Goal: Task Accomplishment & Management: Manage account settings

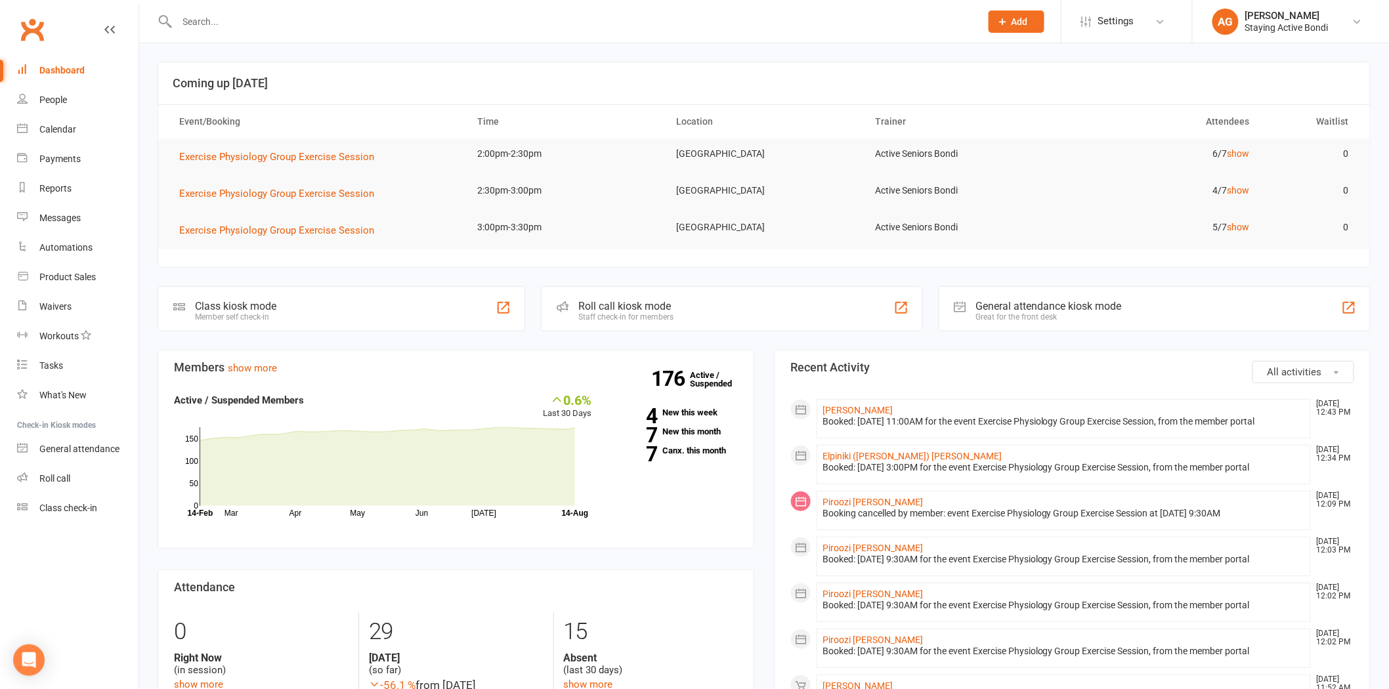
click at [313, 20] on input "text" at bounding box center [572, 21] width 798 height 18
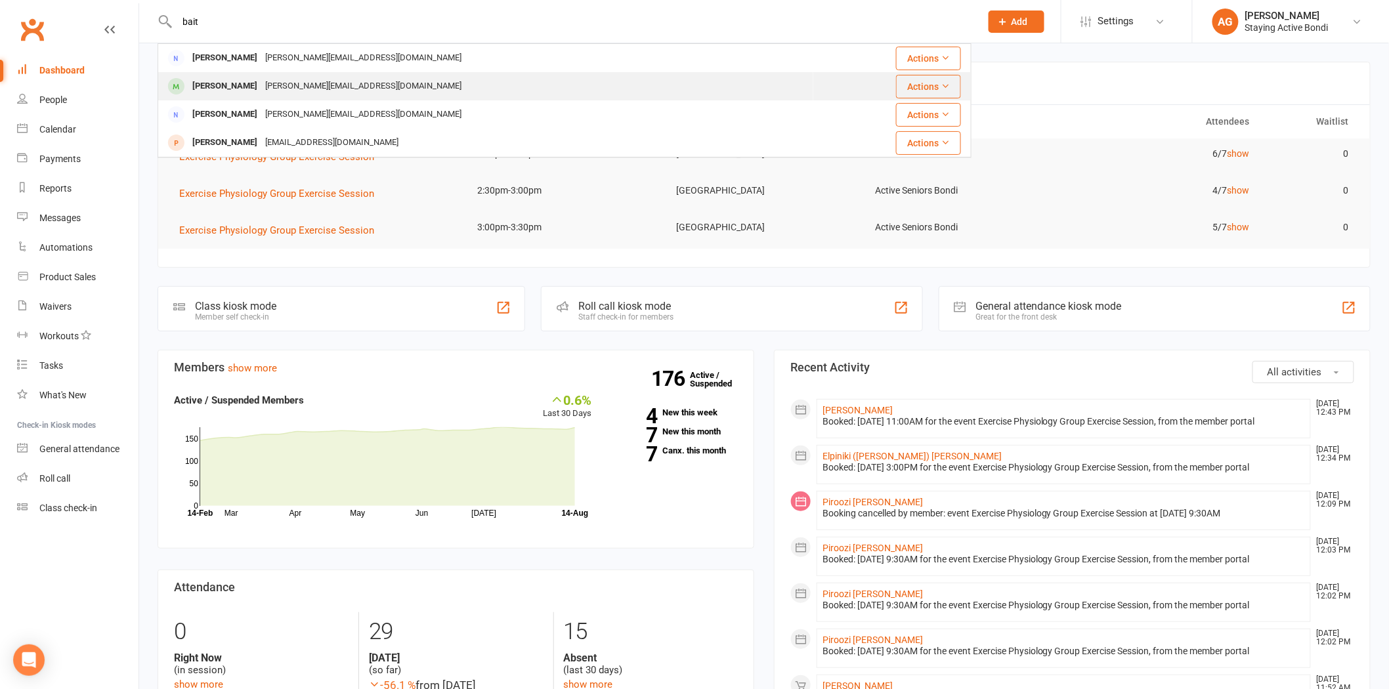
type input "bait"
click at [286, 79] on div "[PERSON_NAME][EMAIL_ADDRESS][DOMAIN_NAME]" at bounding box center [363, 86] width 204 height 19
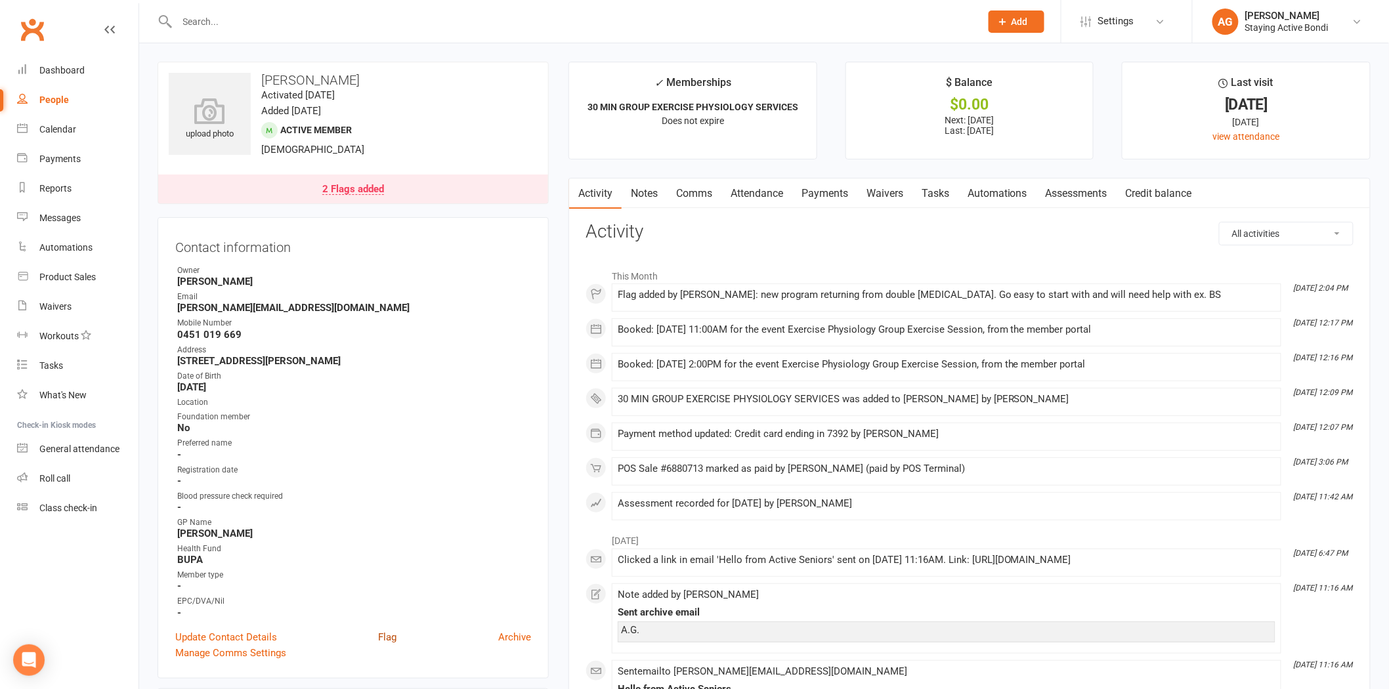
click at [379, 630] on link "Flag" at bounding box center [387, 637] width 18 height 16
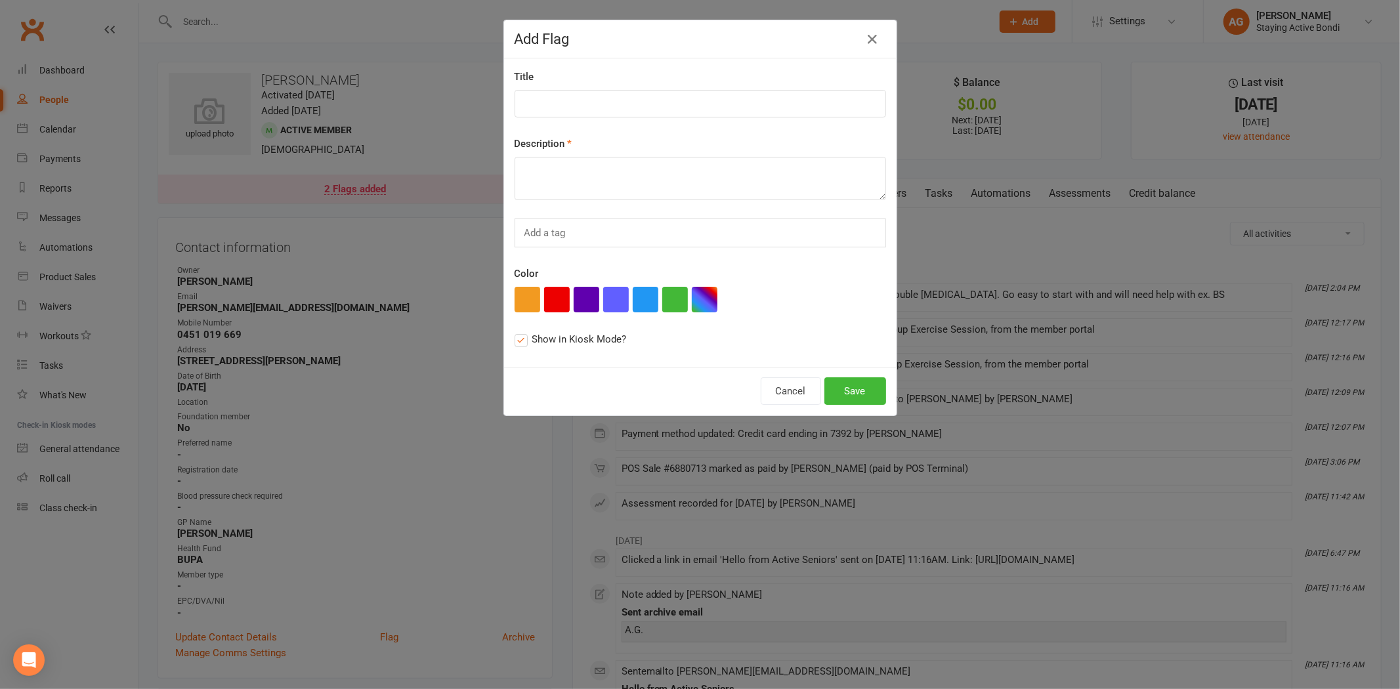
click at [650, 123] on div "Title Description Add a tag Color Show in Kiosk Mode?" at bounding box center [700, 212] width 392 height 308
click at [597, 79] on div "Title" at bounding box center [700, 93] width 371 height 49
click at [594, 97] on input at bounding box center [700, 104] width 371 height 28
type input "AF episode"
click at [709, 179] on textarea at bounding box center [700, 178] width 371 height 43
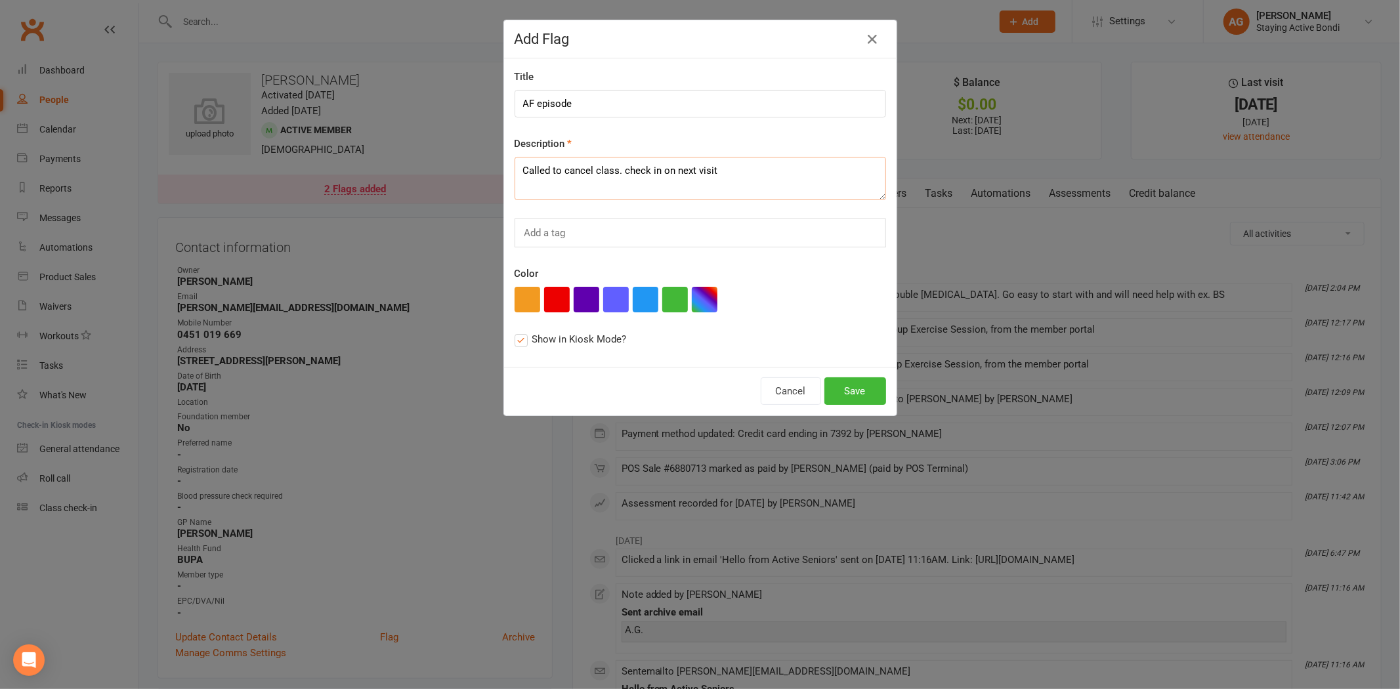
type textarea "Called to cancel class. check in on next visit"
click at [845, 408] on div "Cancel Save" at bounding box center [700, 391] width 392 height 49
click at [843, 394] on button "Save" at bounding box center [855, 391] width 62 height 28
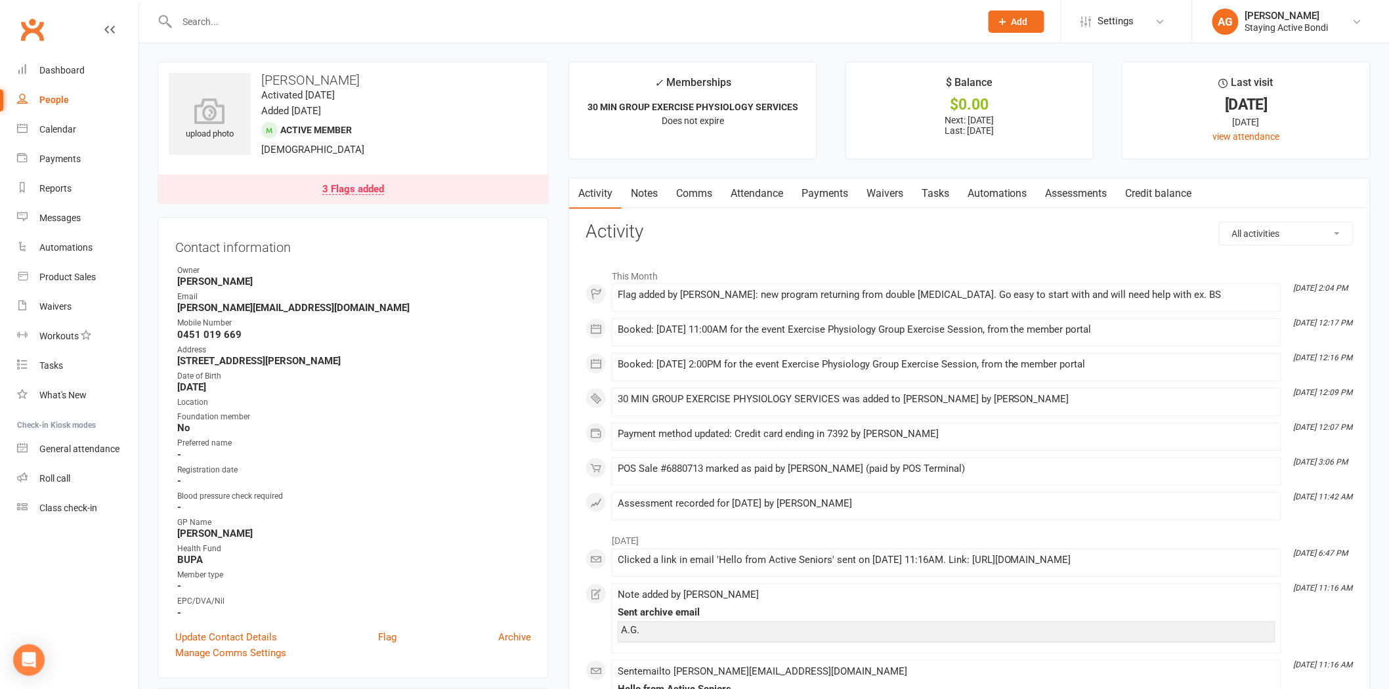
click at [658, 194] on link "Notes" at bounding box center [643, 194] width 45 height 30
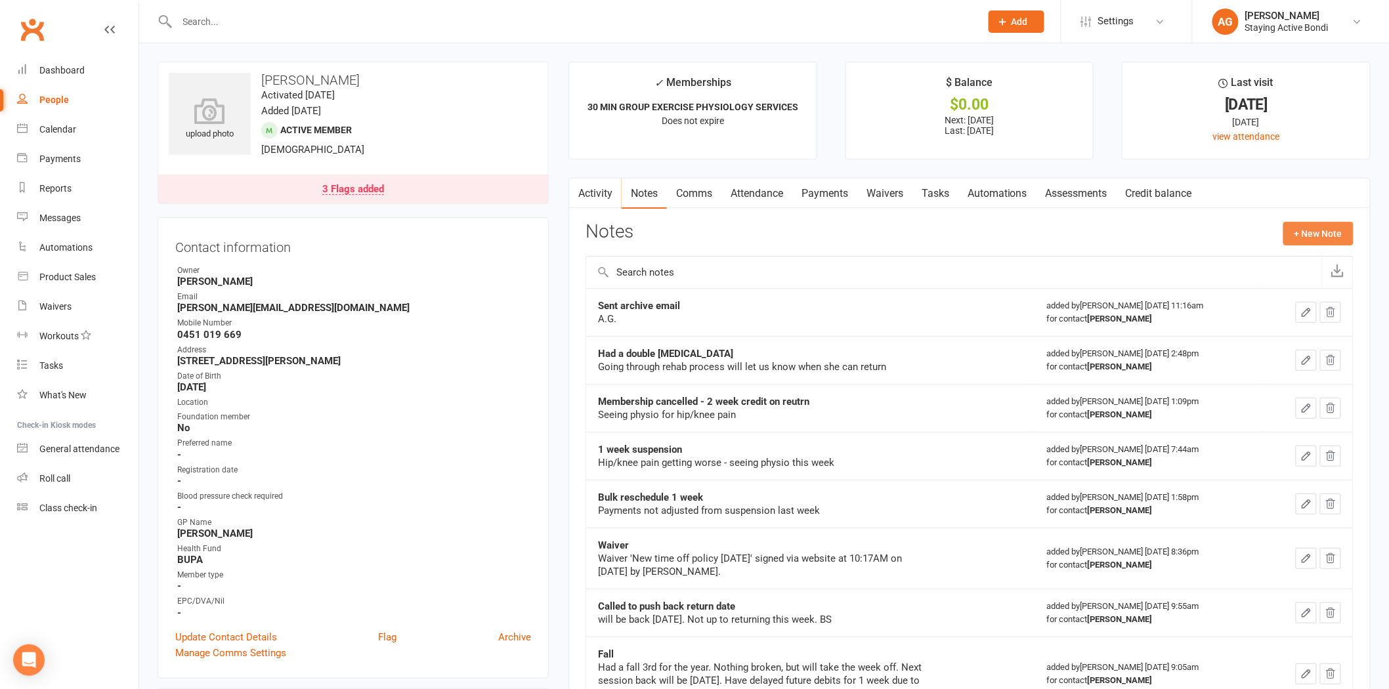
click at [1317, 232] on button "+ New Note" at bounding box center [1318, 234] width 70 height 24
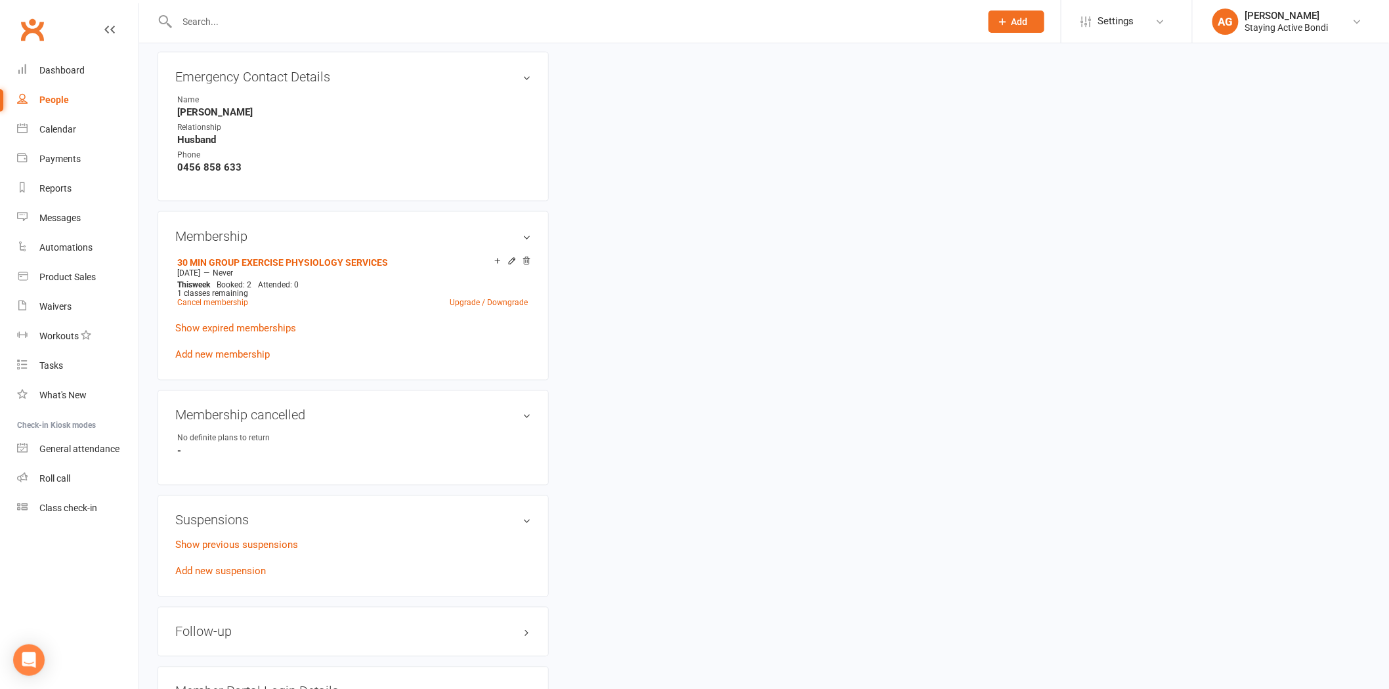
scroll to position [948, 0]
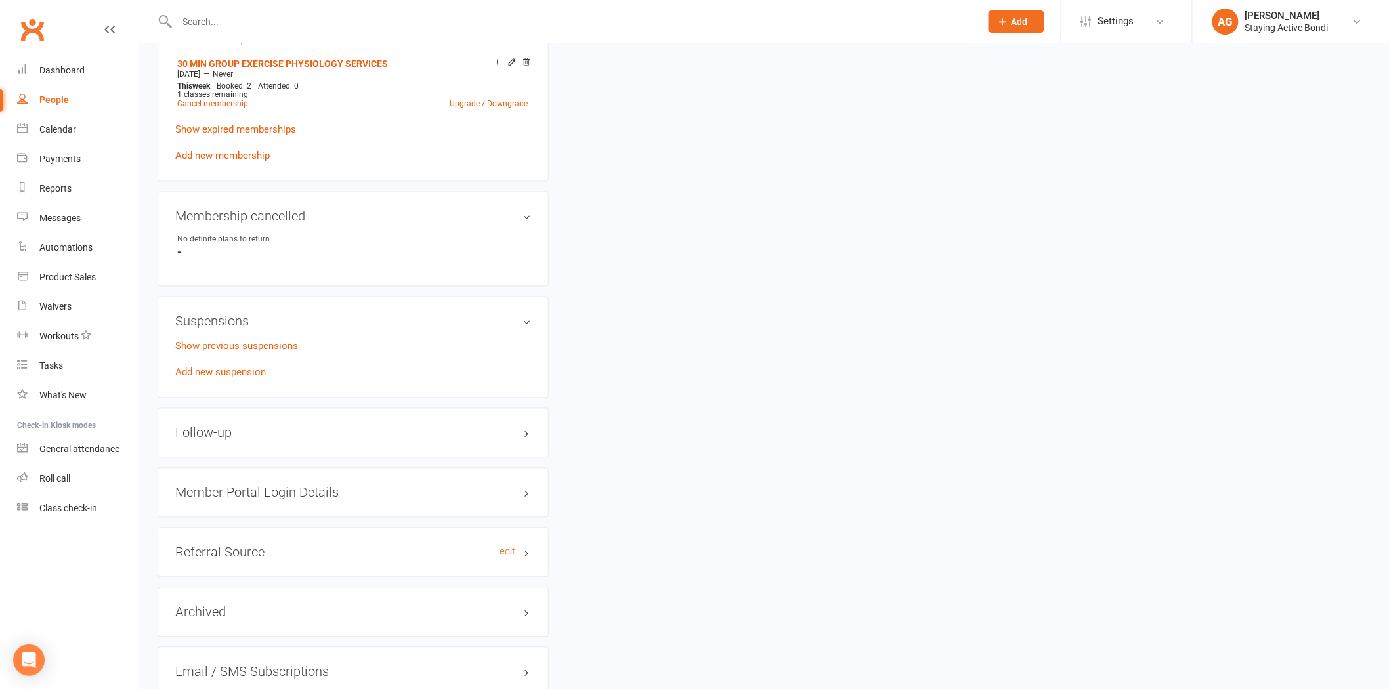
click at [257, 555] on h3 "Referral Source edit" at bounding box center [353, 552] width 356 height 14
click at [253, 499] on div "Member Portal Login Details" at bounding box center [353, 493] width 391 height 50
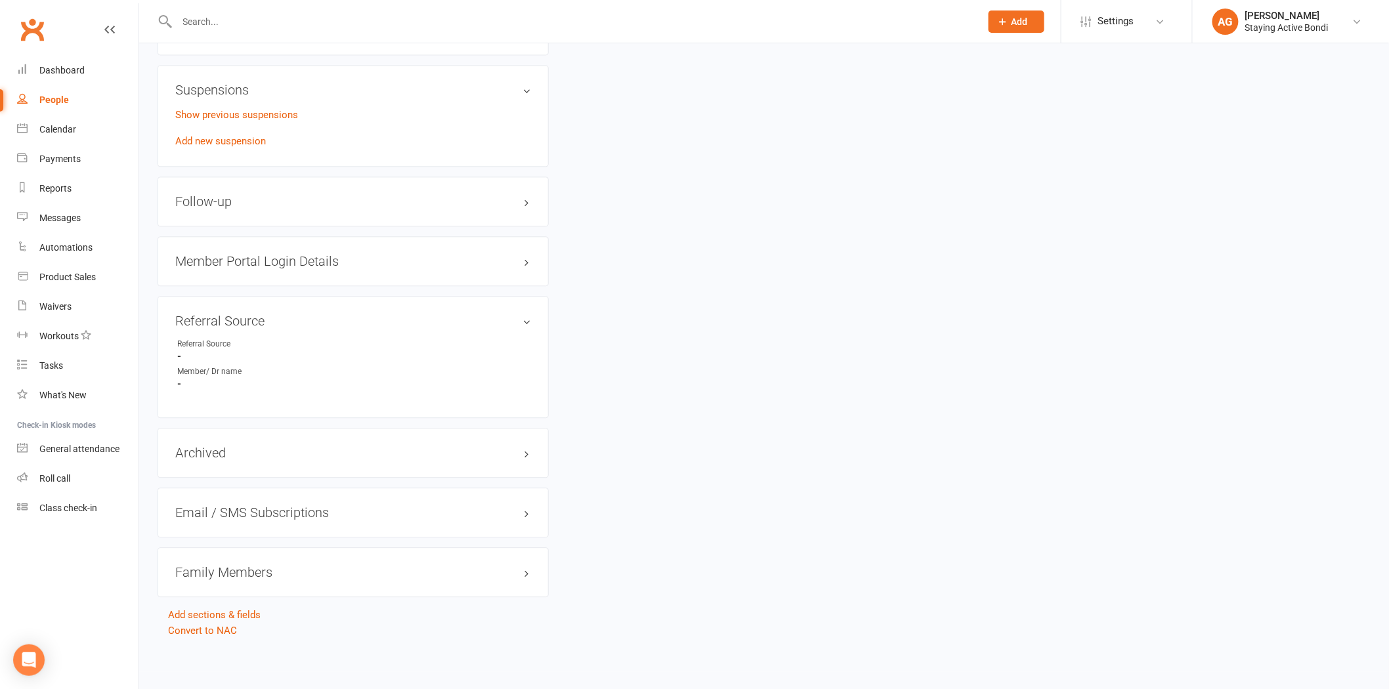
scroll to position [1106, 0]
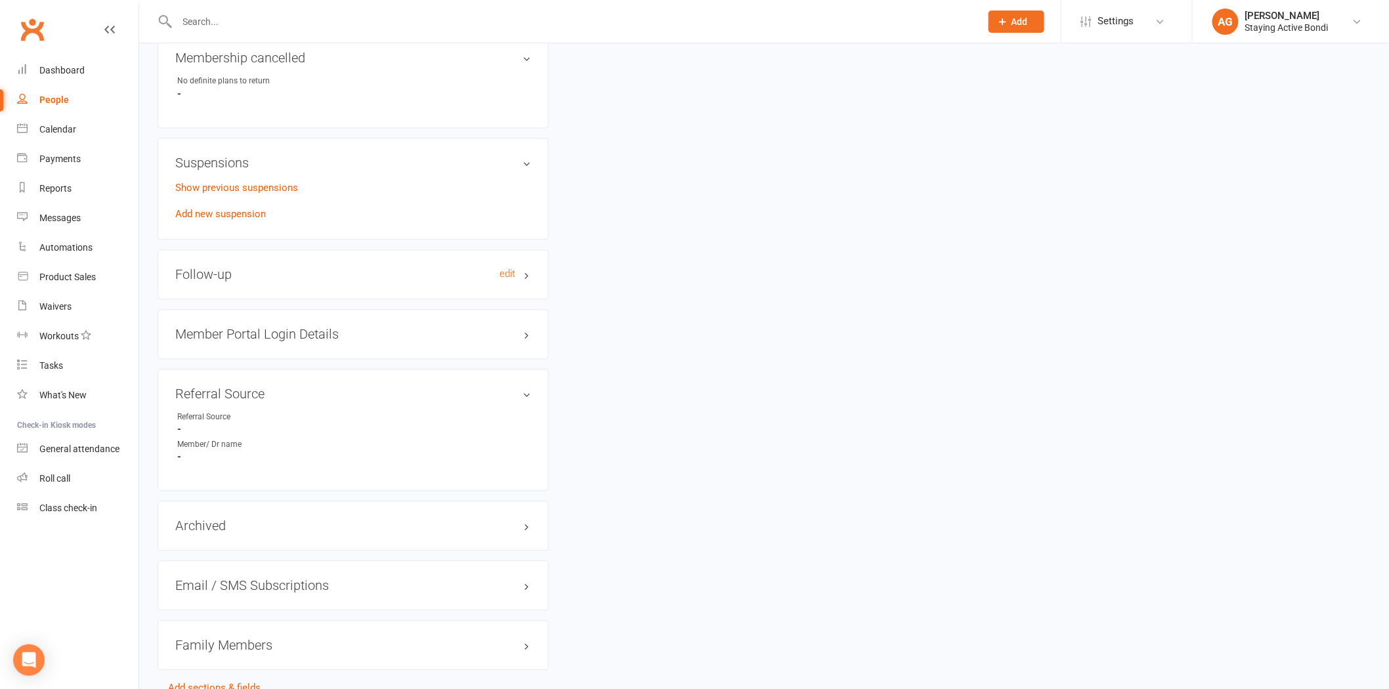
click at [211, 272] on h3 "Follow-up edit" at bounding box center [353, 274] width 356 height 14
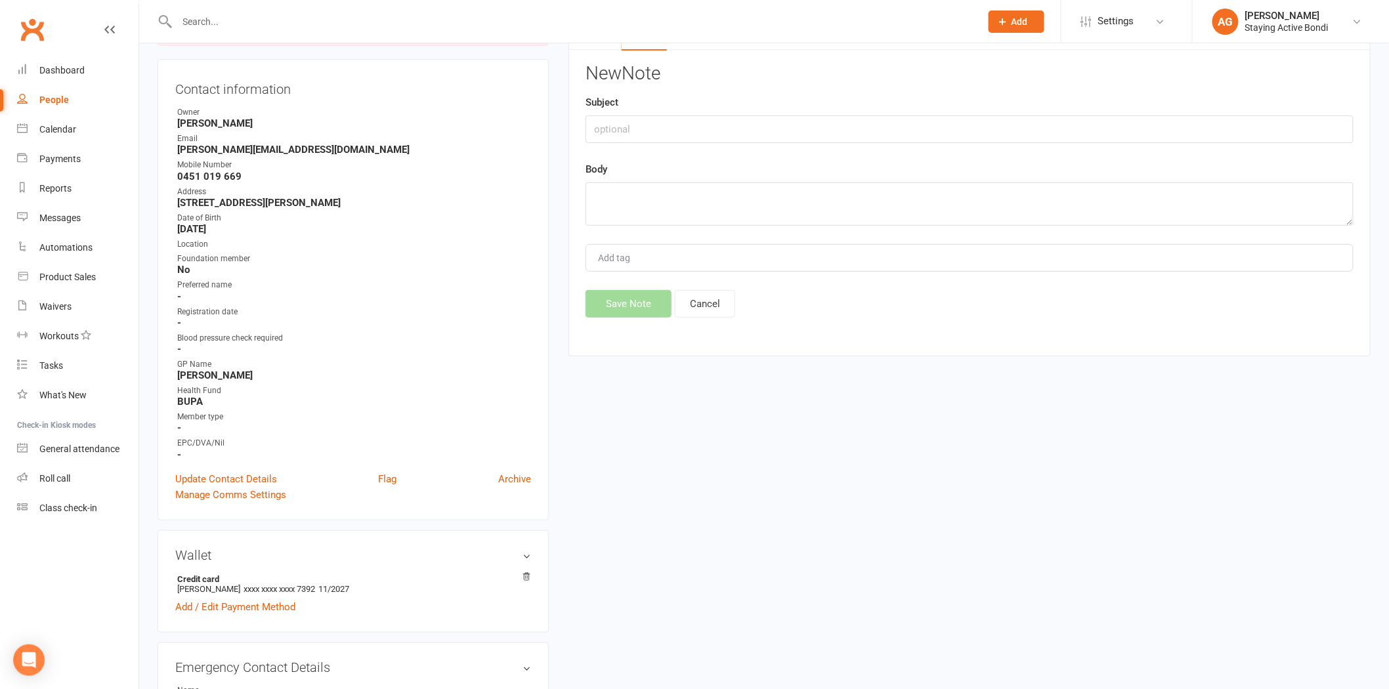
scroll to position [0, 0]
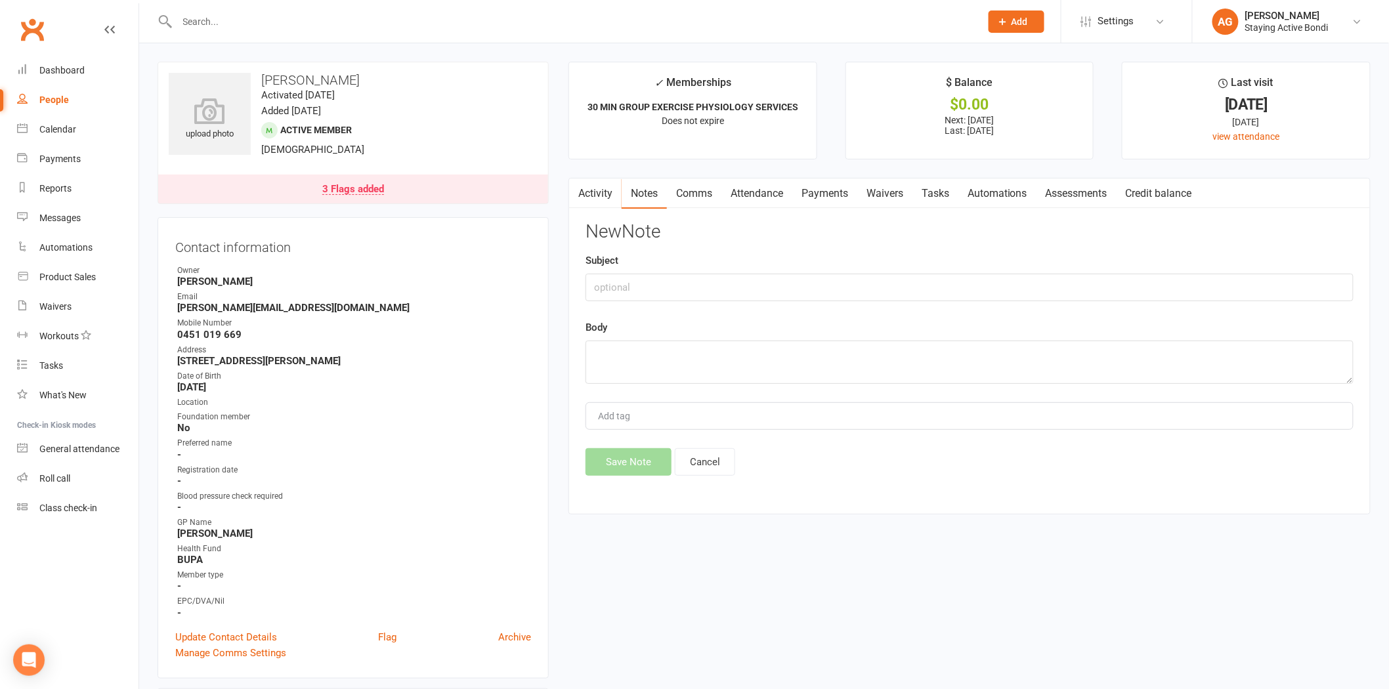
click at [604, 202] on link "Activity" at bounding box center [595, 194] width 53 height 30
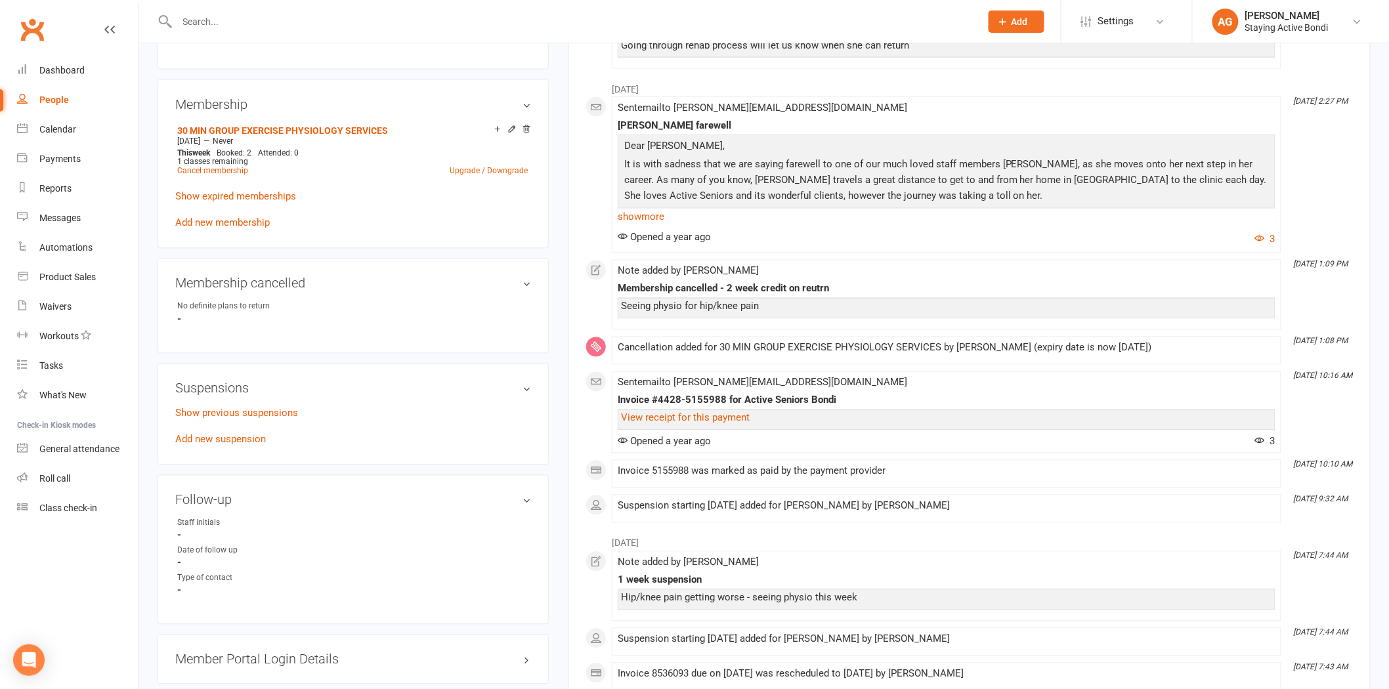
scroll to position [948, 0]
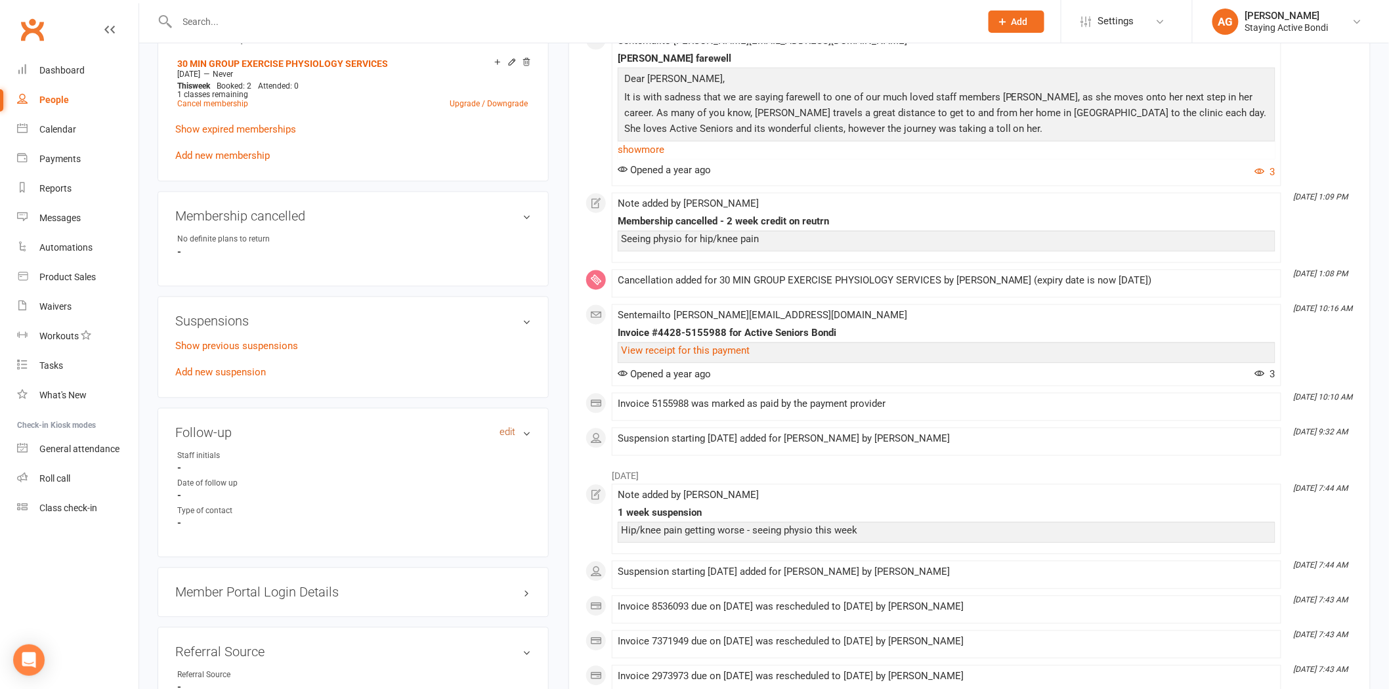
click at [502, 431] on link "edit" at bounding box center [507, 432] width 16 height 11
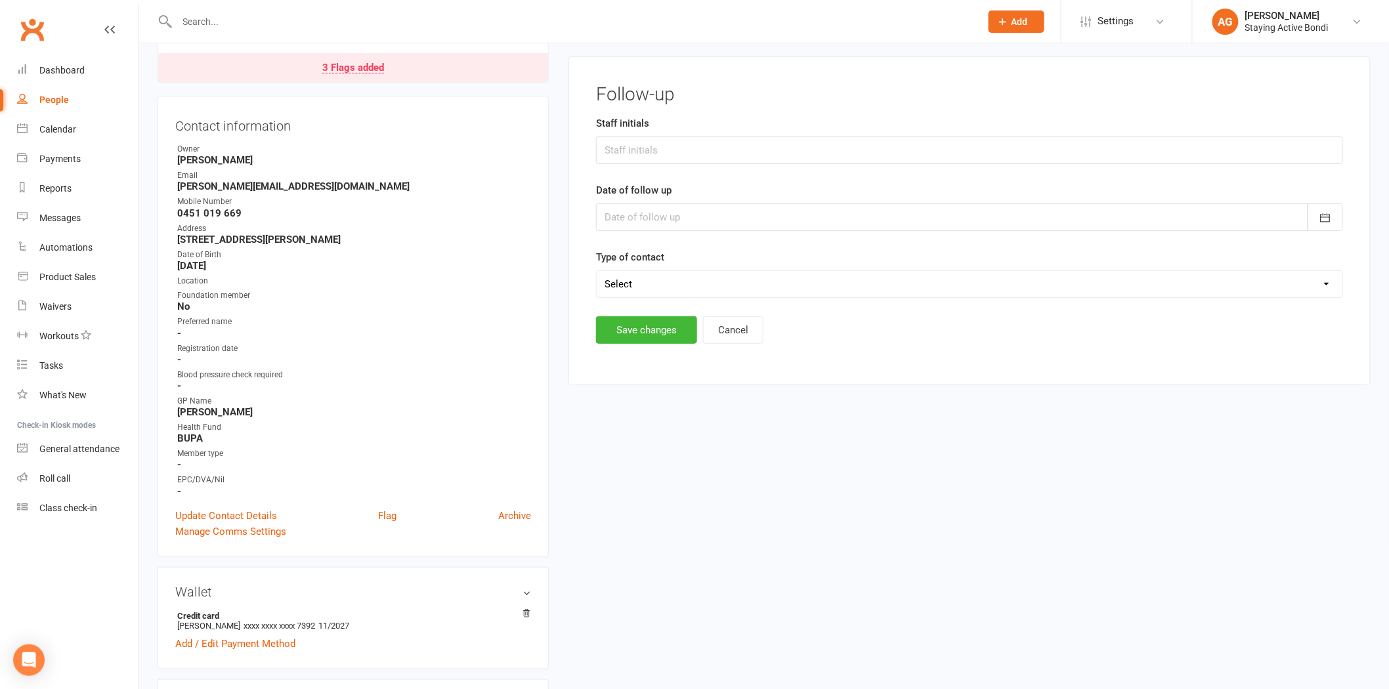
scroll to position [112, 0]
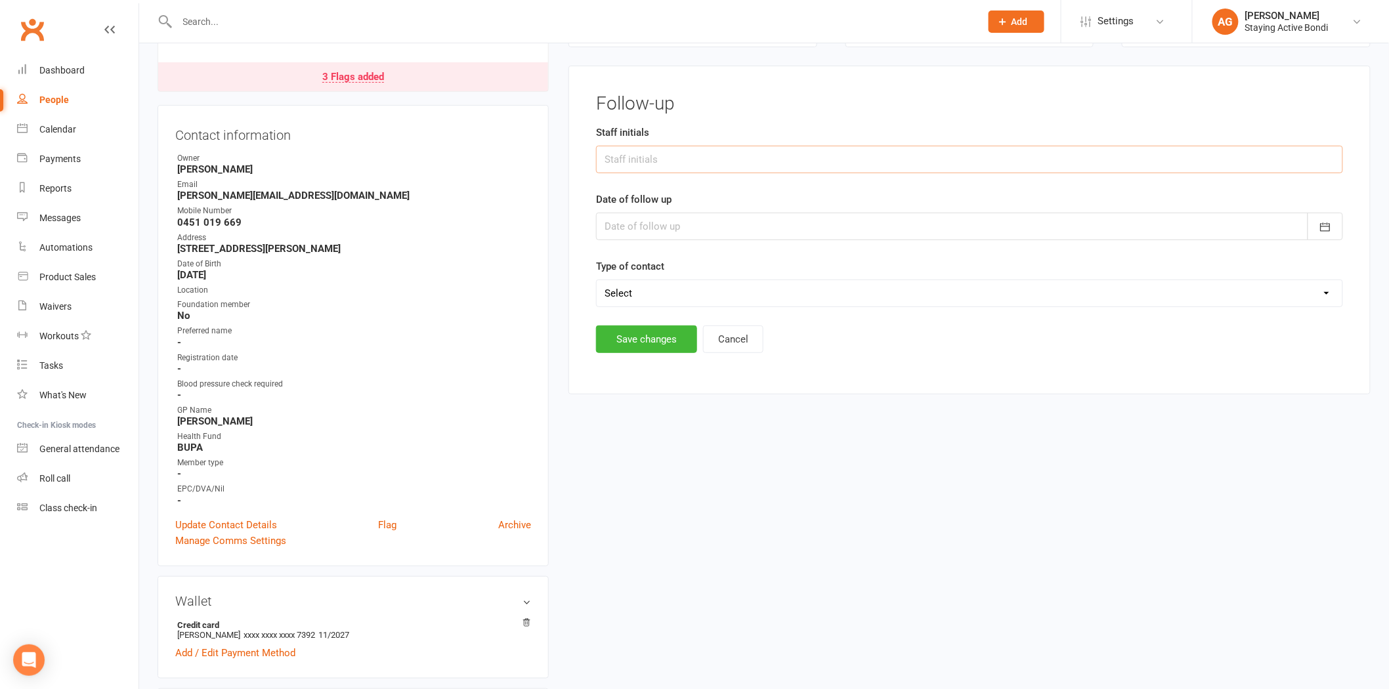
click at [626, 165] on input "text" at bounding box center [969, 160] width 747 height 28
type input "A.G"
click at [658, 231] on div at bounding box center [969, 227] width 747 height 28
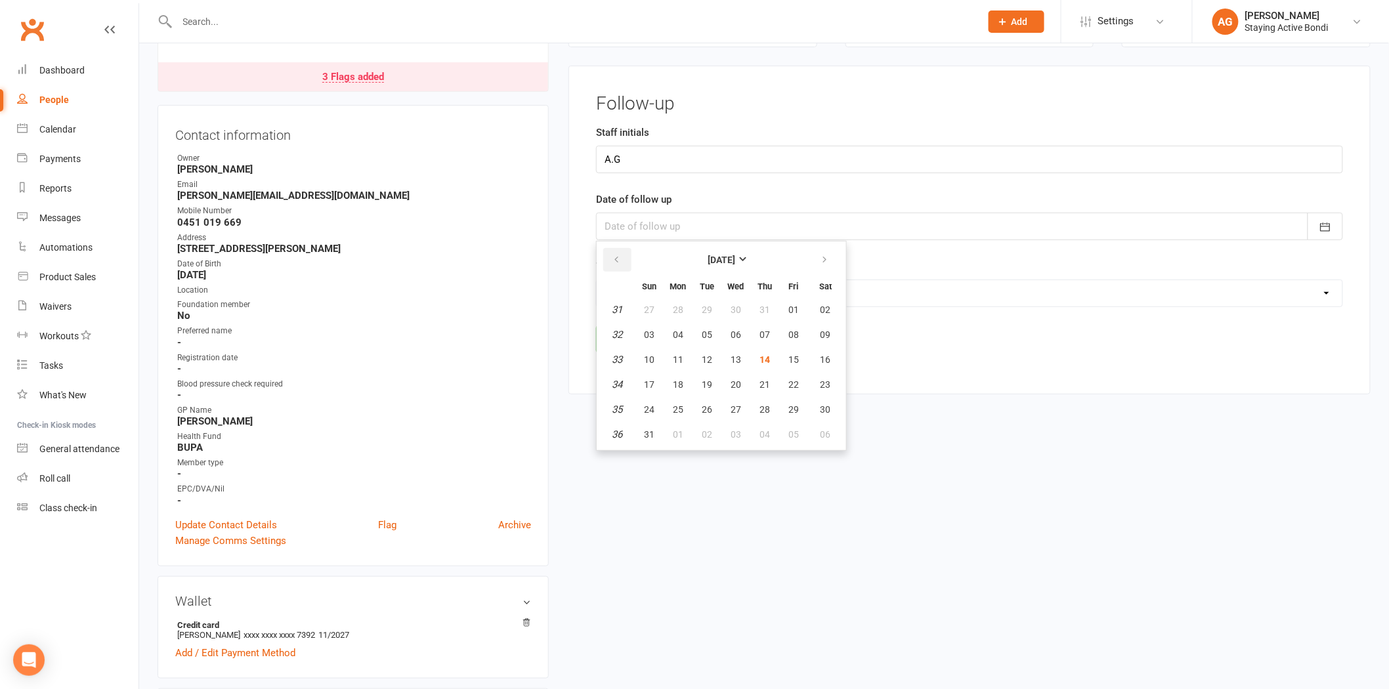
click at [612, 269] on button "button" at bounding box center [617, 260] width 28 height 24
click at [759, 379] on span "24" at bounding box center [764, 384] width 11 height 11
type input "24 Jul 2025"
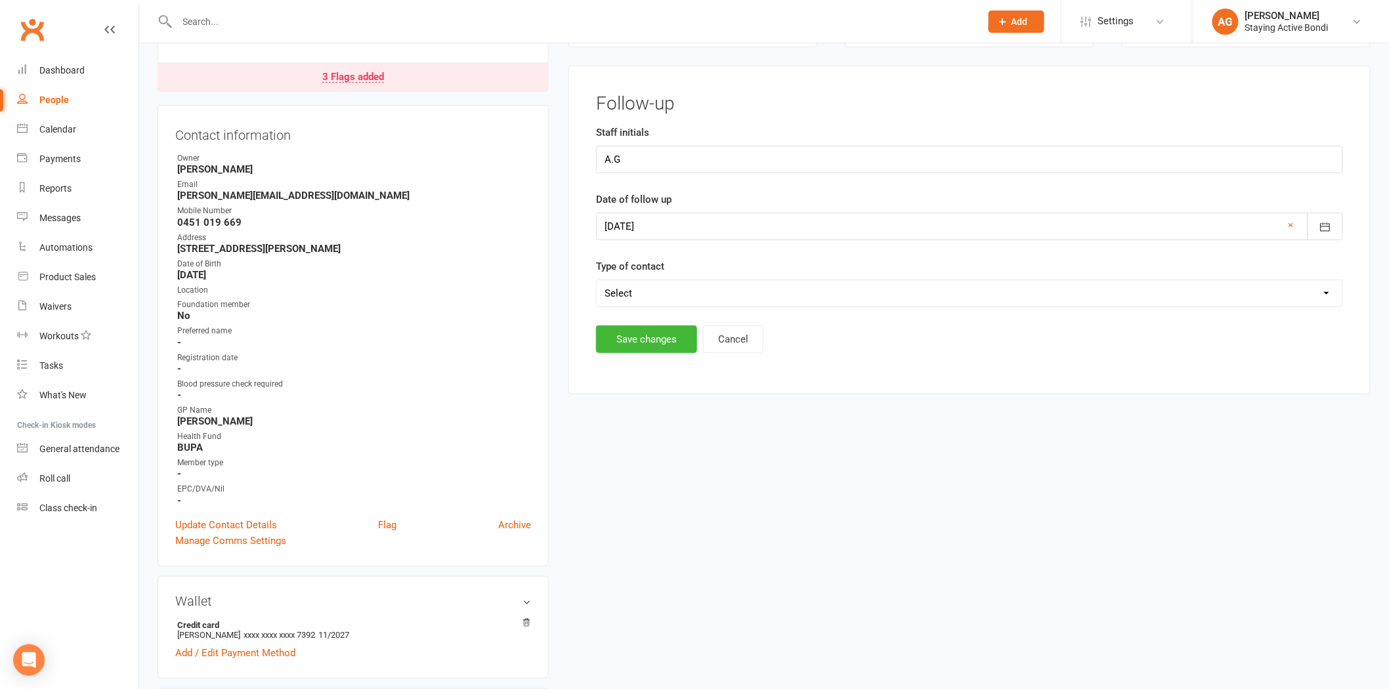
click at [665, 289] on select "Select Left message or sent email Spoke to member" at bounding box center [970, 293] width 746 height 26
select select "Left message or sent email"
click at [597, 280] on select "Select Left message or sent email Spoke to member" at bounding box center [970, 293] width 746 height 26
click at [663, 332] on button "Save changes" at bounding box center [646, 340] width 101 height 28
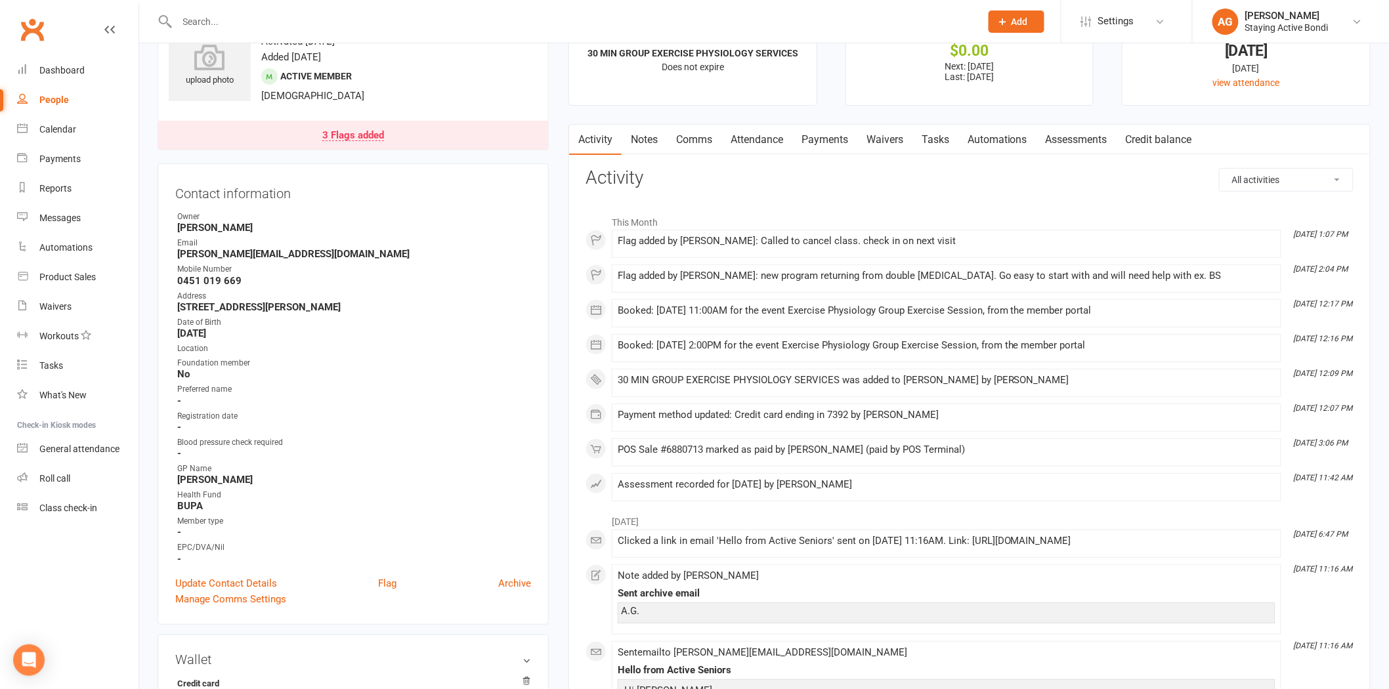
scroll to position [0, 0]
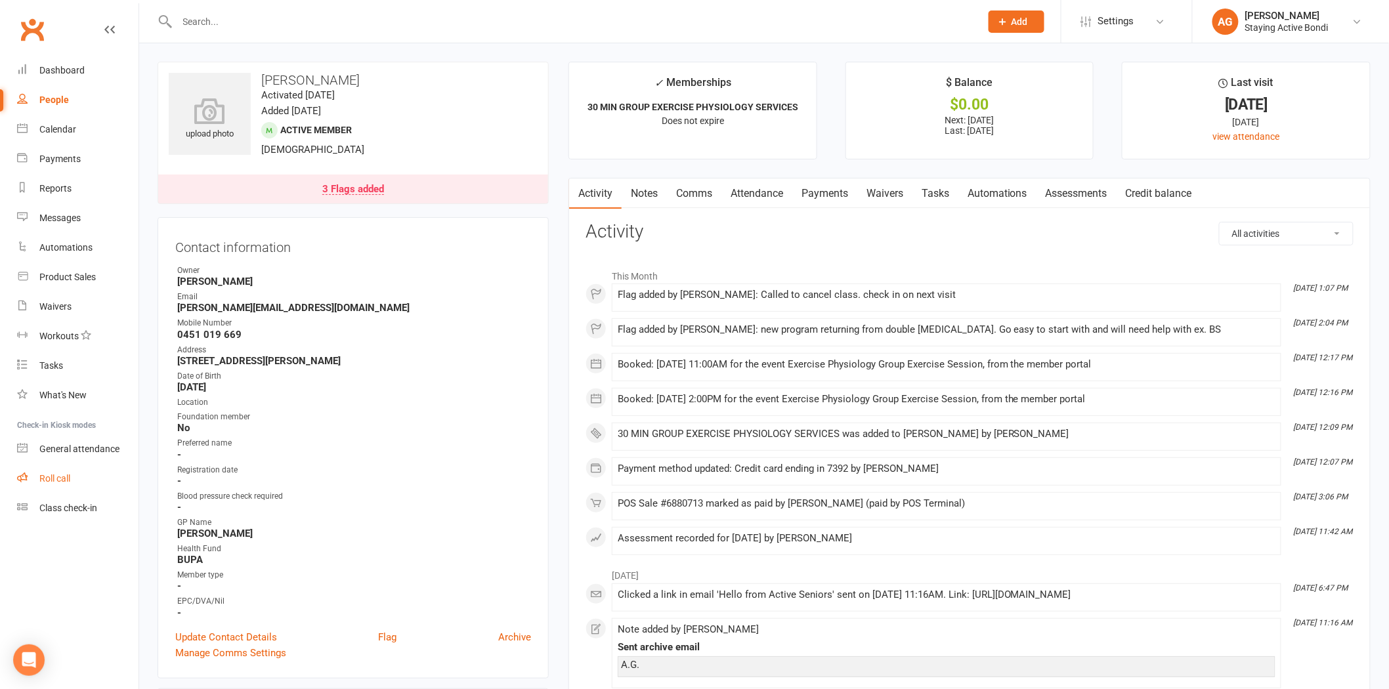
click at [121, 471] on link "Roll call" at bounding box center [77, 479] width 121 height 30
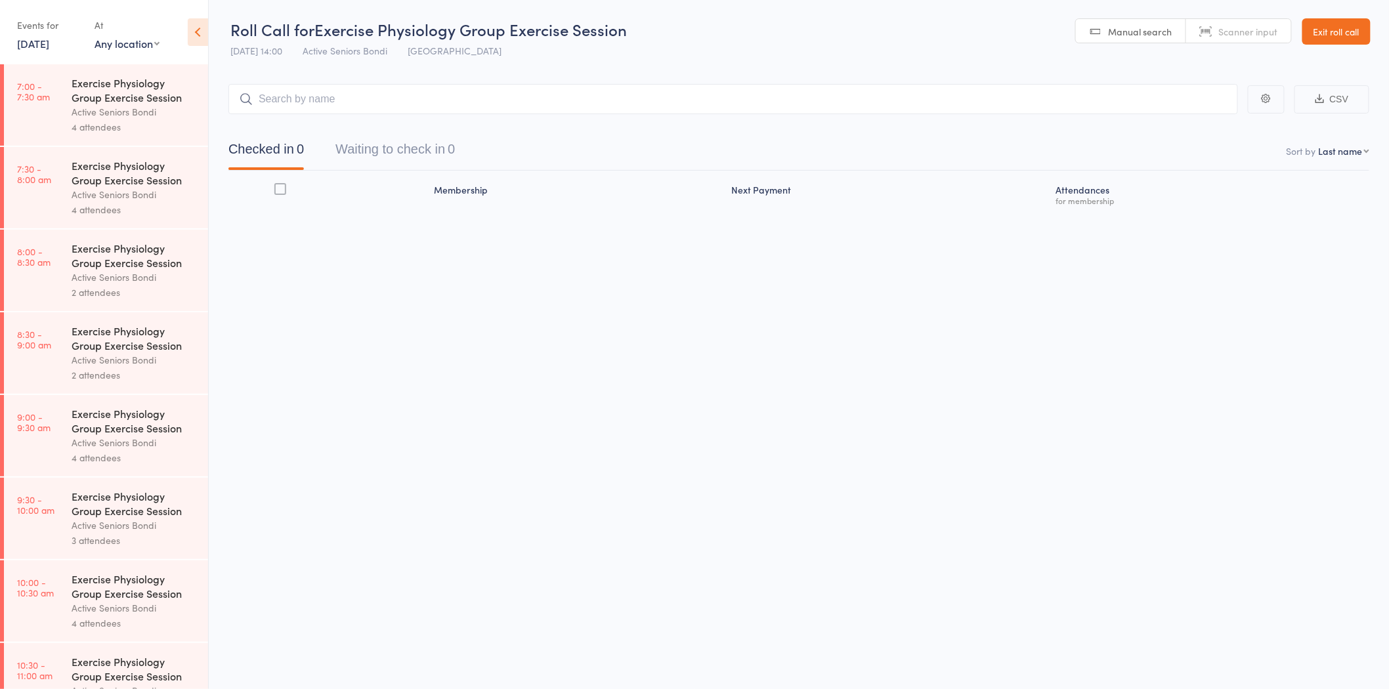
scroll to position [371, 0]
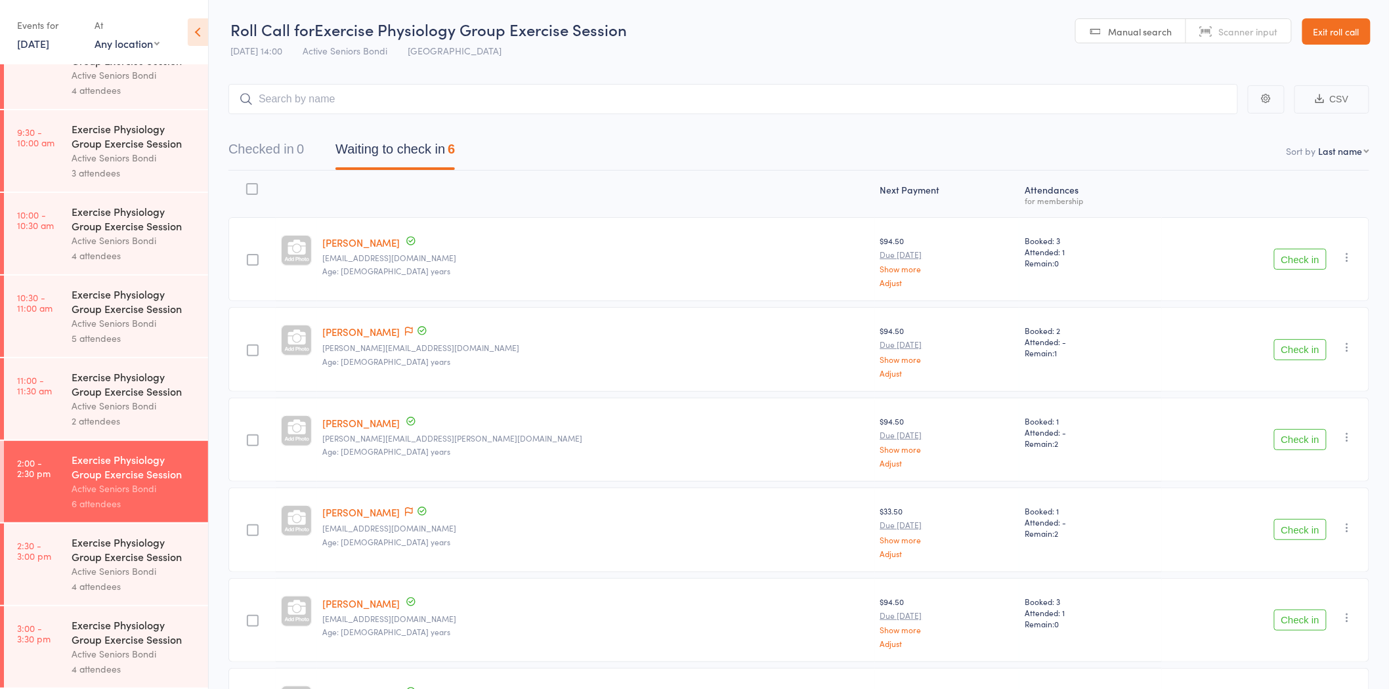
click at [146, 637] on div "Exercise Physiology Group Exercise Session" at bounding box center [134, 632] width 125 height 29
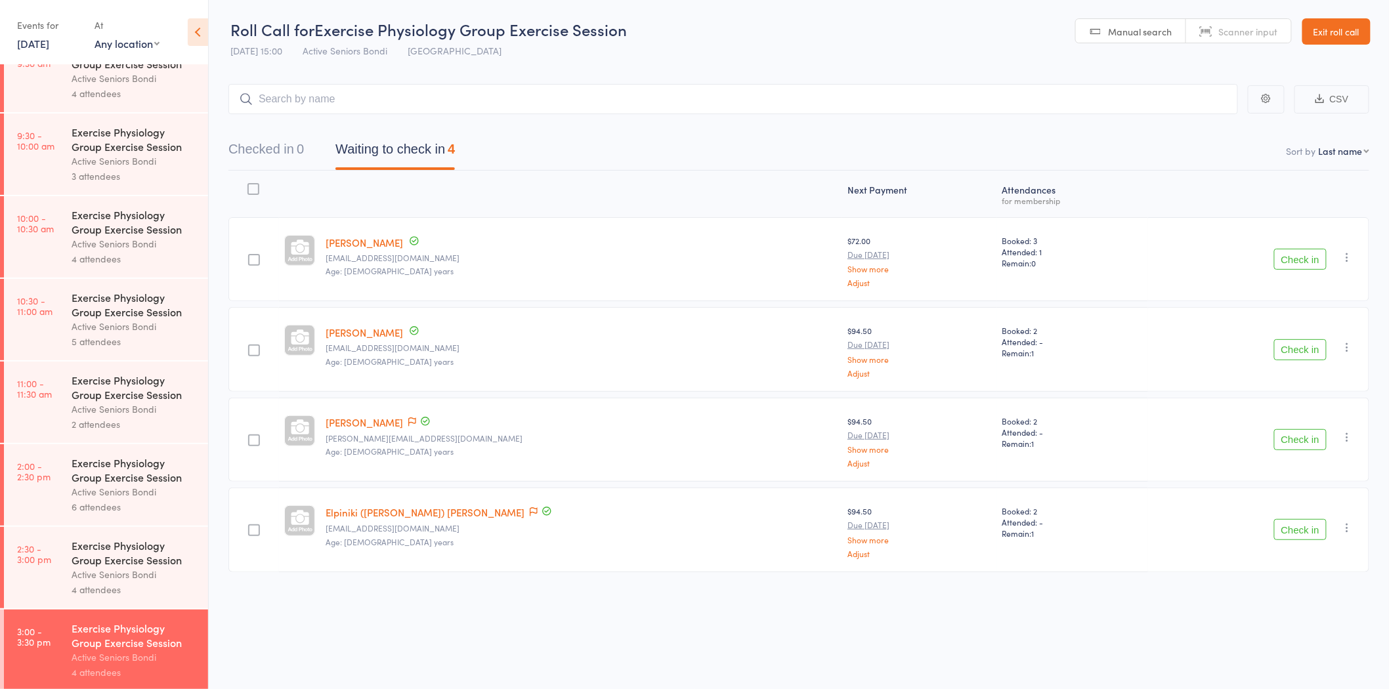
scroll to position [371, 0]
click at [408, 419] on icon at bounding box center [412, 421] width 8 height 9
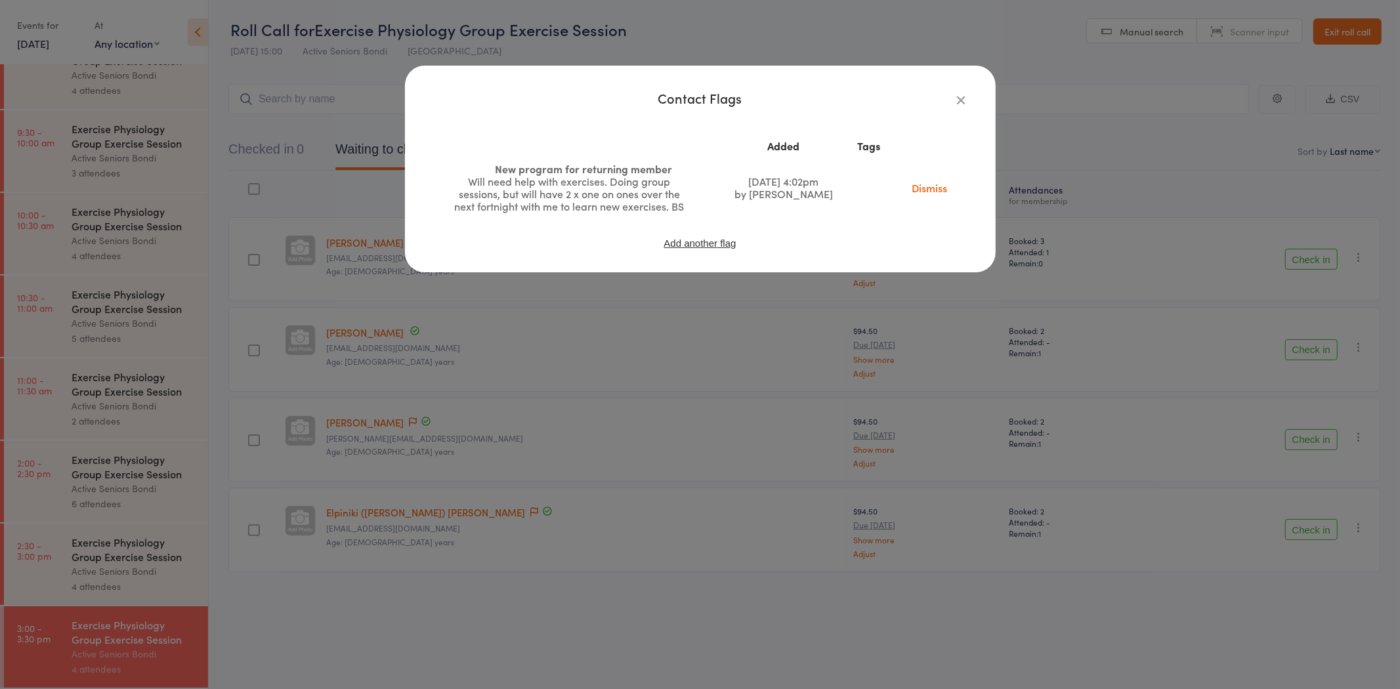
click at [340, 403] on div "Contact Flags Added Tags New program for returning member Will need help with e…" at bounding box center [700, 344] width 1400 height 689
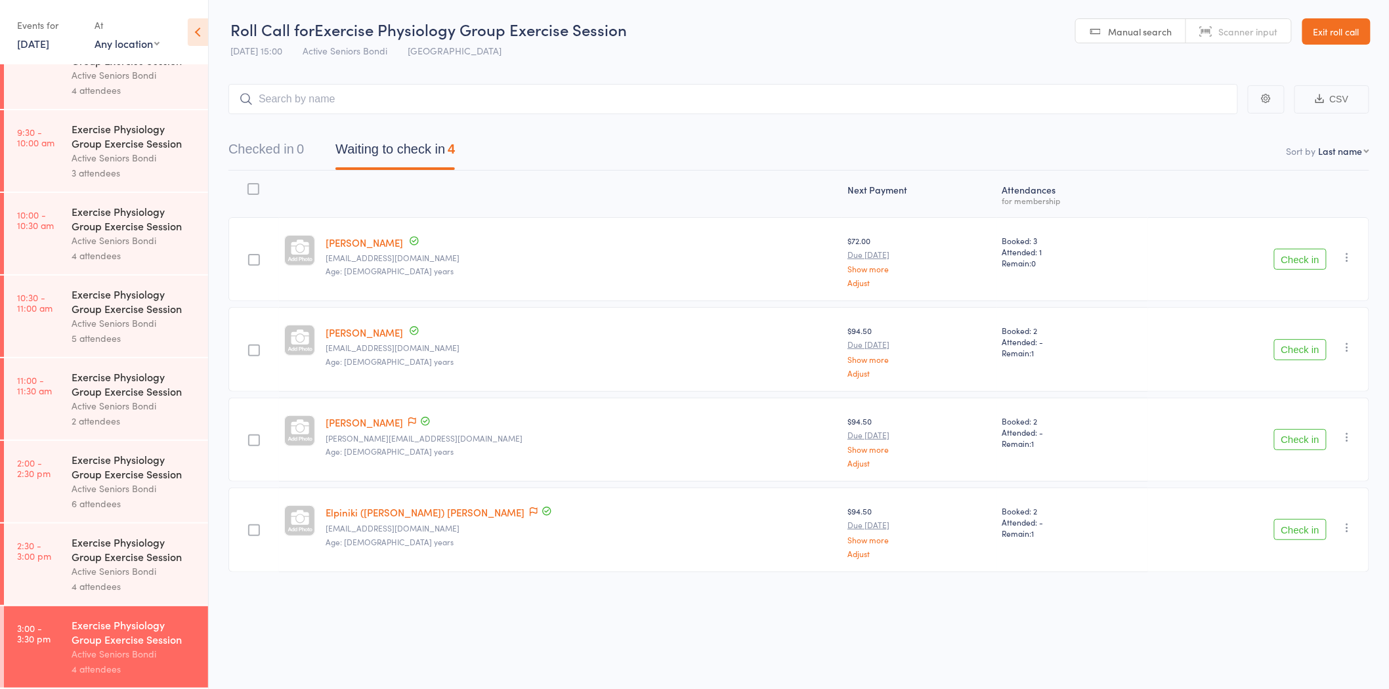
click at [1349, 256] on icon "button" at bounding box center [1347, 257] width 13 height 13
click at [1319, 366] on li "Remove" at bounding box center [1300, 371] width 108 height 18
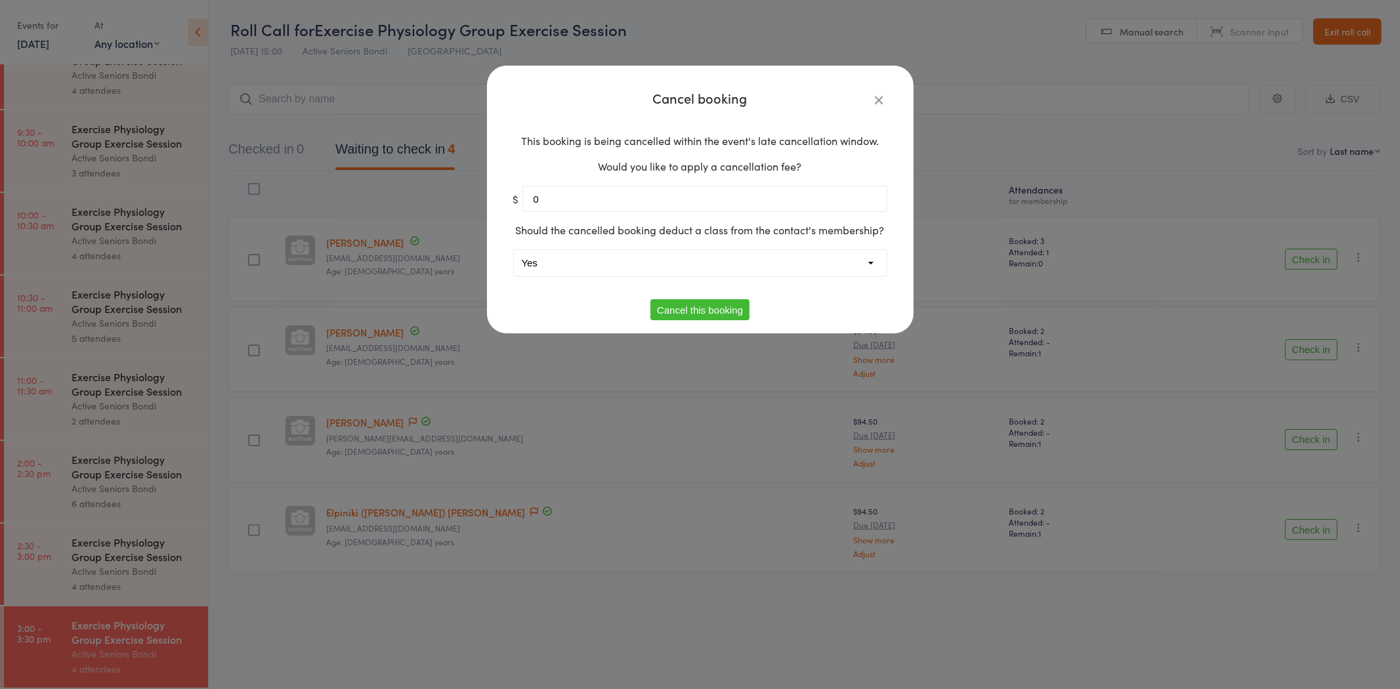
click at [655, 254] on select "Yes No" at bounding box center [700, 263] width 373 height 26
select select "1"
click at [514, 250] on select "Yes No" at bounding box center [700, 263] width 373 height 26
click at [679, 306] on button "Cancel this booking" at bounding box center [699, 309] width 99 height 21
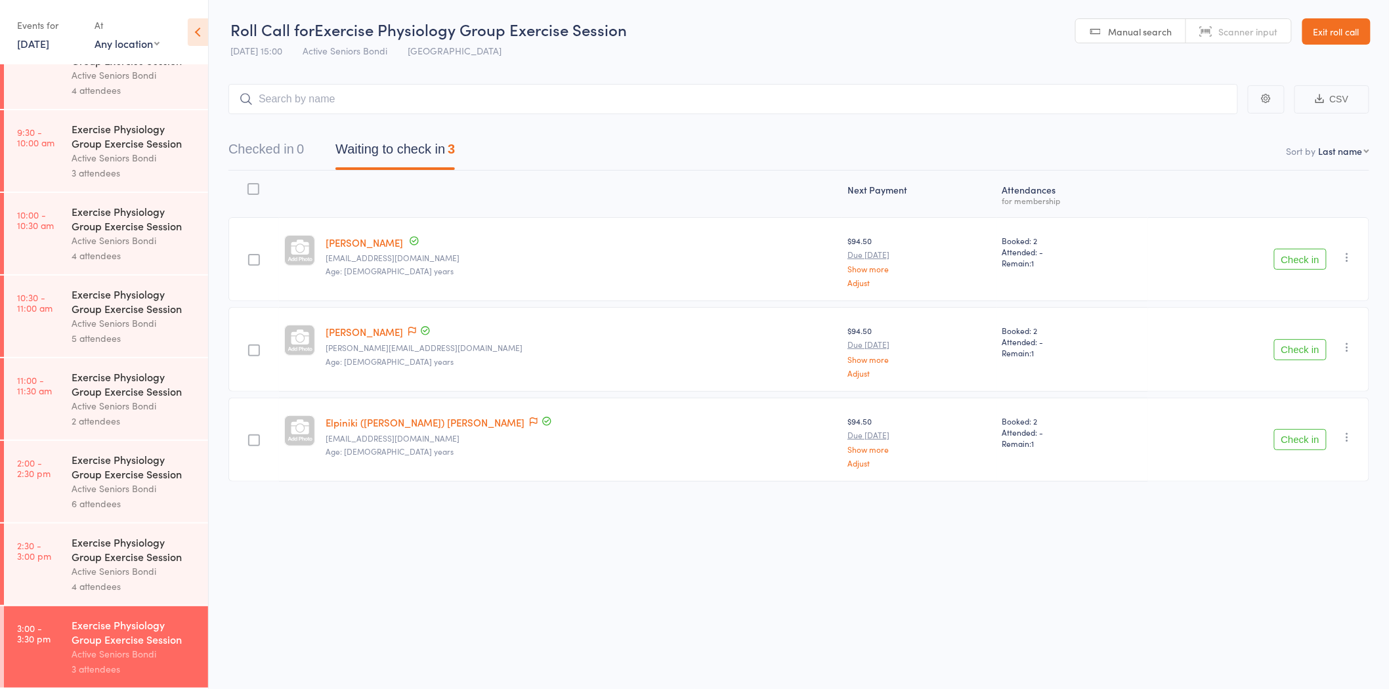
click at [1360, 32] on link "Exit roll call" at bounding box center [1336, 31] width 68 height 26
